Goal: Entertainment & Leisure: Consume media (video, audio)

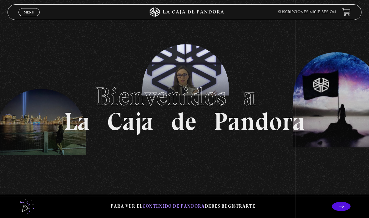
click at [29, 11] on span "Menu" at bounding box center [29, 12] width 10 height 4
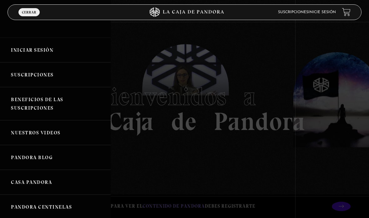
click at [35, 52] on link "Iniciar Sesión" at bounding box center [55, 50] width 111 height 25
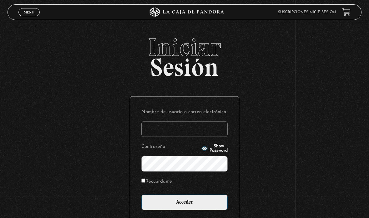
type input "aor2382@gmail.com"
click at [191, 205] on input "Acceder" at bounding box center [184, 202] width 86 height 16
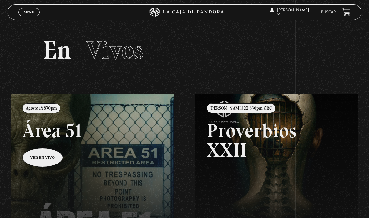
click at [65, 175] on link at bounding box center [195, 203] width 369 height 218
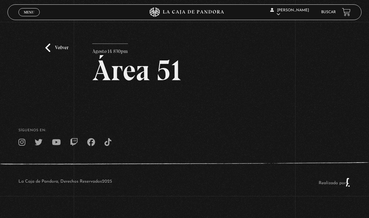
click at [54, 50] on link "Volver" at bounding box center [56, 47] width 23 height 8
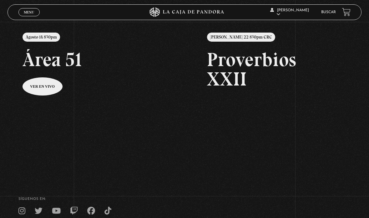
scroll to position [63, 0]
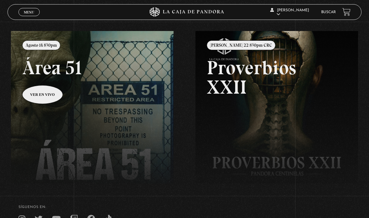
click at [88, 117] on link at bounding box center [195, 140] width 369 height 218
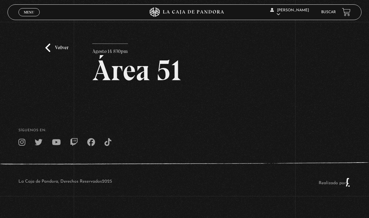
click at [153, 140] on div "SÍguenos en:" at bounding box center [184, 138] width 369 height 18
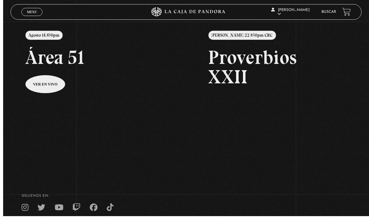
scroll to position [84, 0]
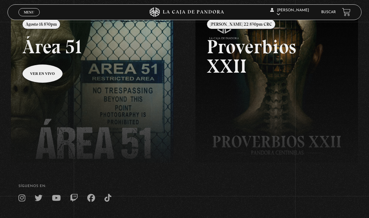
click at [72, 133] on link at bounding box center [195, 119] width 369 height 218
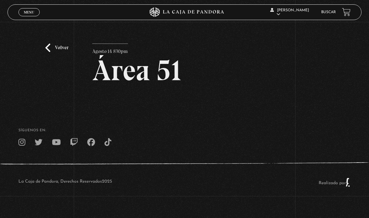
click at [49, 49] on link "Volver" at bounding box center [56, 47] width 23 height 8
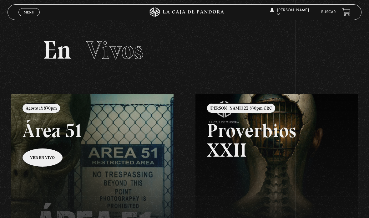
click at [23, 11] on link "Menu Cerrar" at bounding box center [28, 12] width 21 height 8
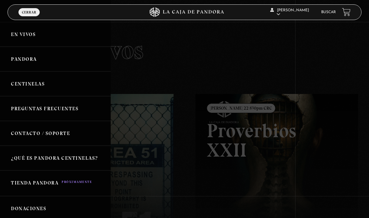
click at [18, 58] on link "Pandora" at bounding box center [55, 59] width 111 height 25
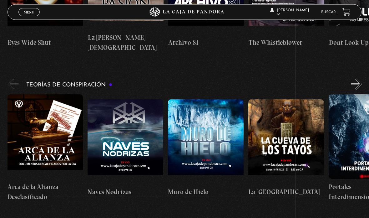
scroll to position [1141, 0]
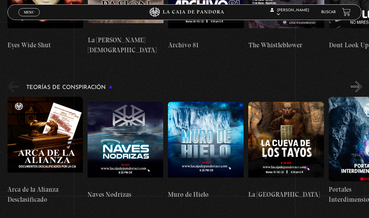
click at [52, 97] on figure at bounding box center [46, 139] width 76 height 84
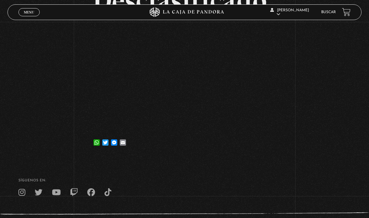
scroll to position [129, 0]
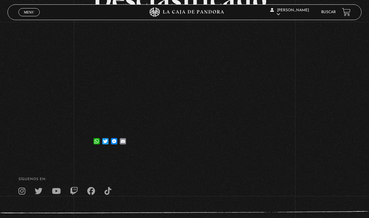
click at [282, 119] on div "Volver [DATE] Arca de la Alianza Desclasificado WhatsApp Twitter Messenger Email" at bounding box center [184, 24] width 369 height 262
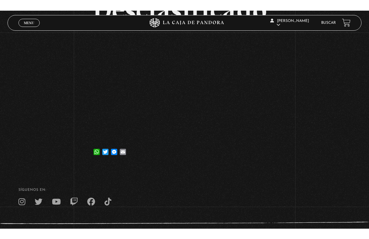
scroll to position [8, 0]
